Goal: Task Accomplishment & Management: Manage account settings

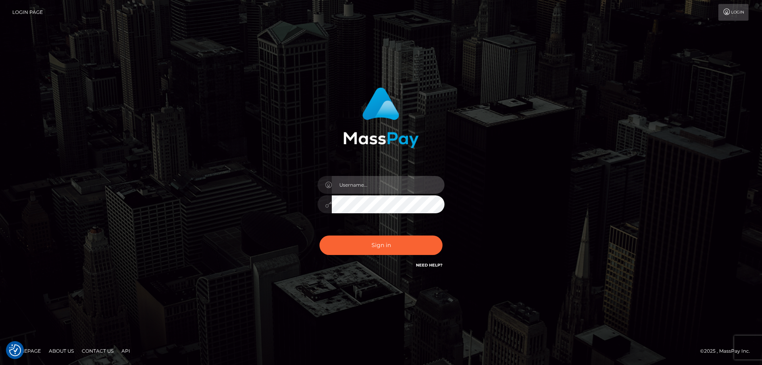
click at [390, 185] on input "text" at bounding box center [388, 185] width 113 height 18
click at [383, 184] on input "text" at bounding box center [388, 185] width 113 height 18
click at [0, 364] on com-1password-button at bounding box center [0, 365] width 0 height 0
click at [377, 187] on input "text" at bounding box center [388, 185] width 113 height 18
click at [0, 364] on com-1password-button at bounding box center [0, 365] width 0 height 0
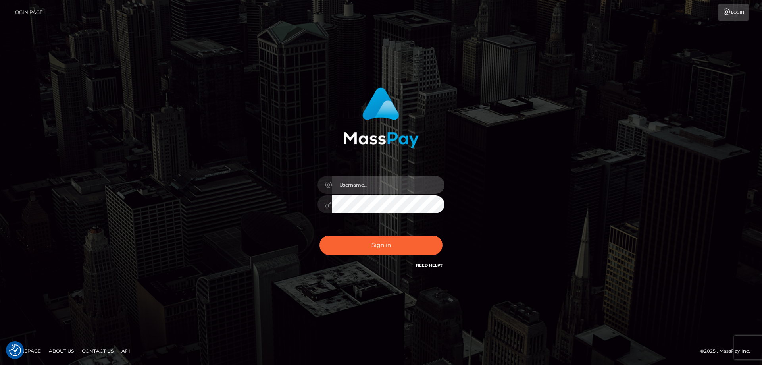
click at [0, 364] on com-1password-button at bounding box center [0, 365] width 0 height 0
type input "emi.throne"
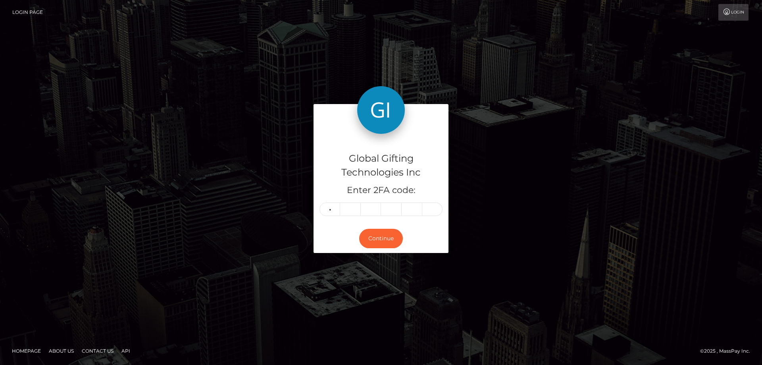
type input "9"
type input "2"
type input "9"
type input "5"
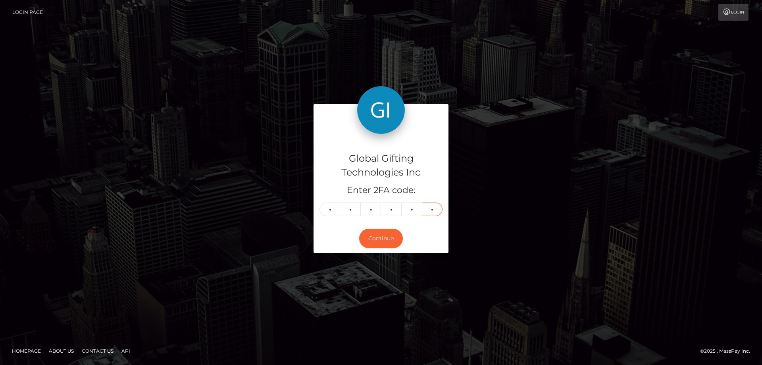
type input "2"
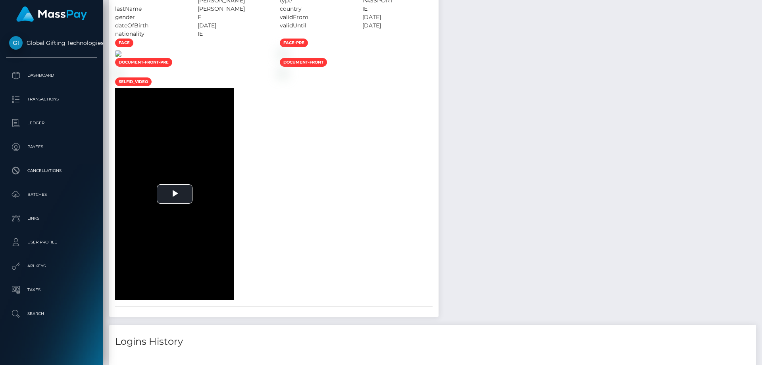
scroll to position [556, 0]
